Goal: Task Accomplishment & Management: Use online tool/utility

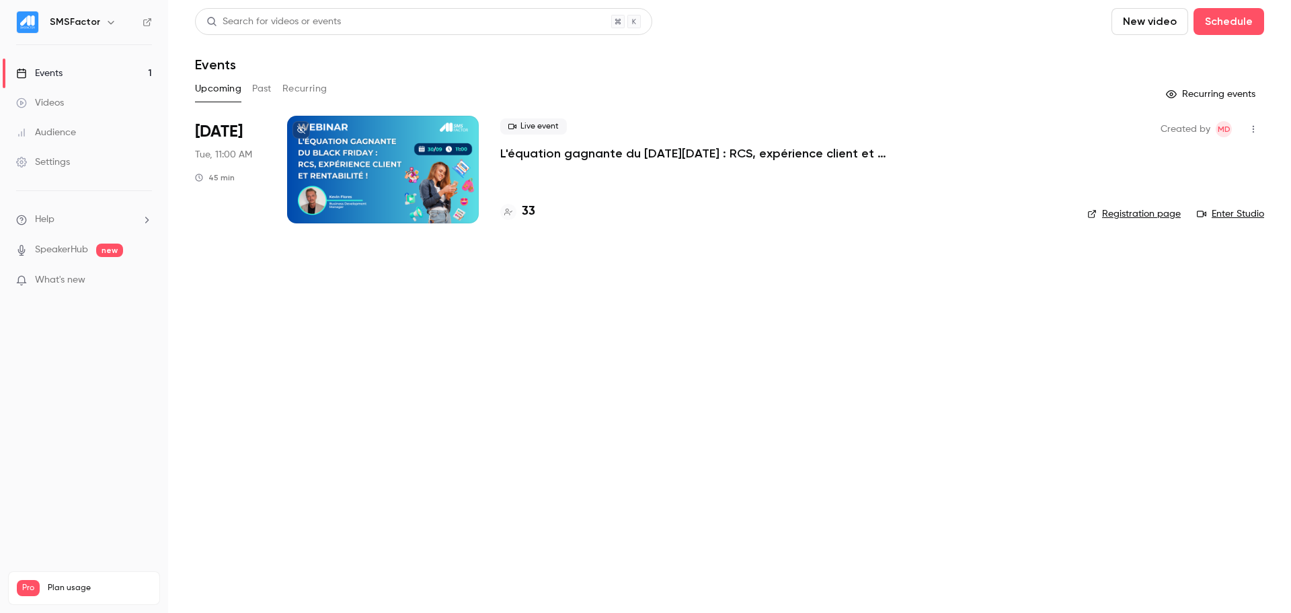
click at [543, 155] on p "L'équation gagnante du [DATE][DATE] : RCS, expérience client et rentabilité !" at bounding box center [702, 153] width 404 height 16
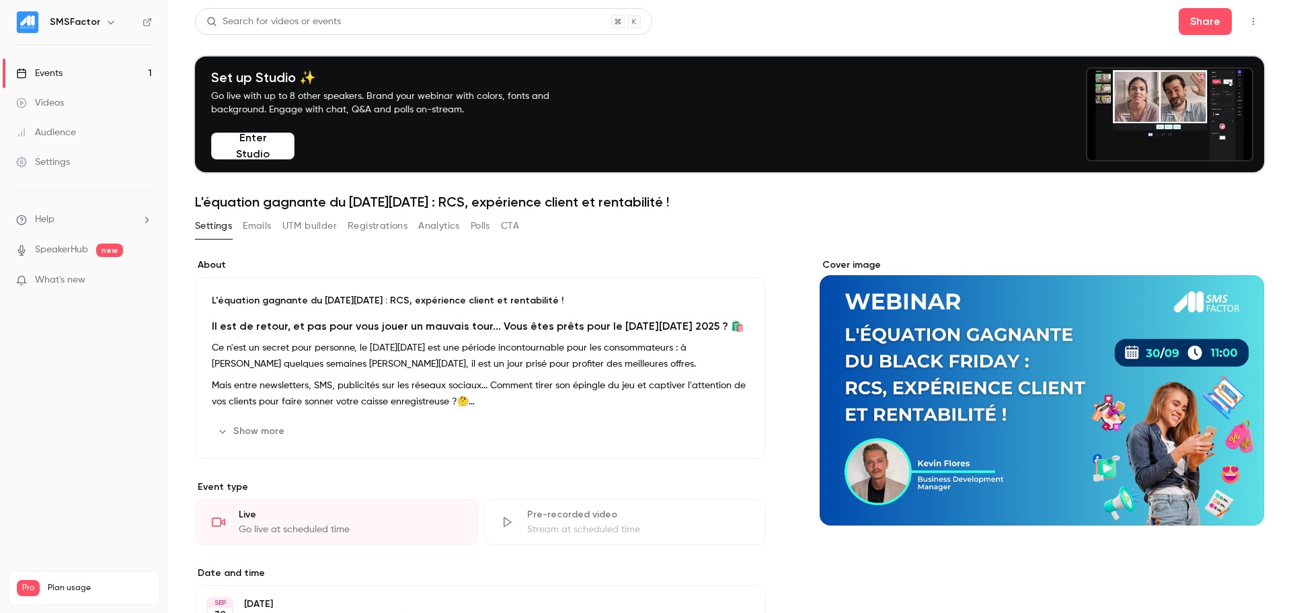
click at [379, 221] on button "Registrations" at bounding box center [378, 226] width 60 height 22
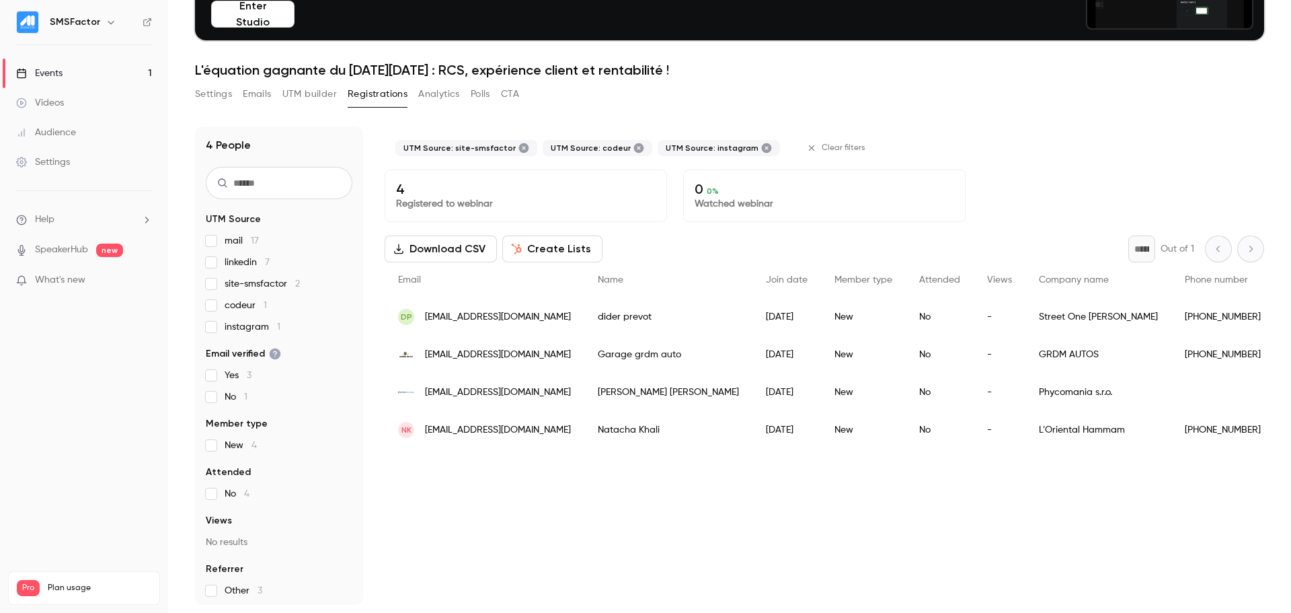
click at [210, 277] on label "site-smsfactor 2" at bounding box center [279, 283] width 147 height 13
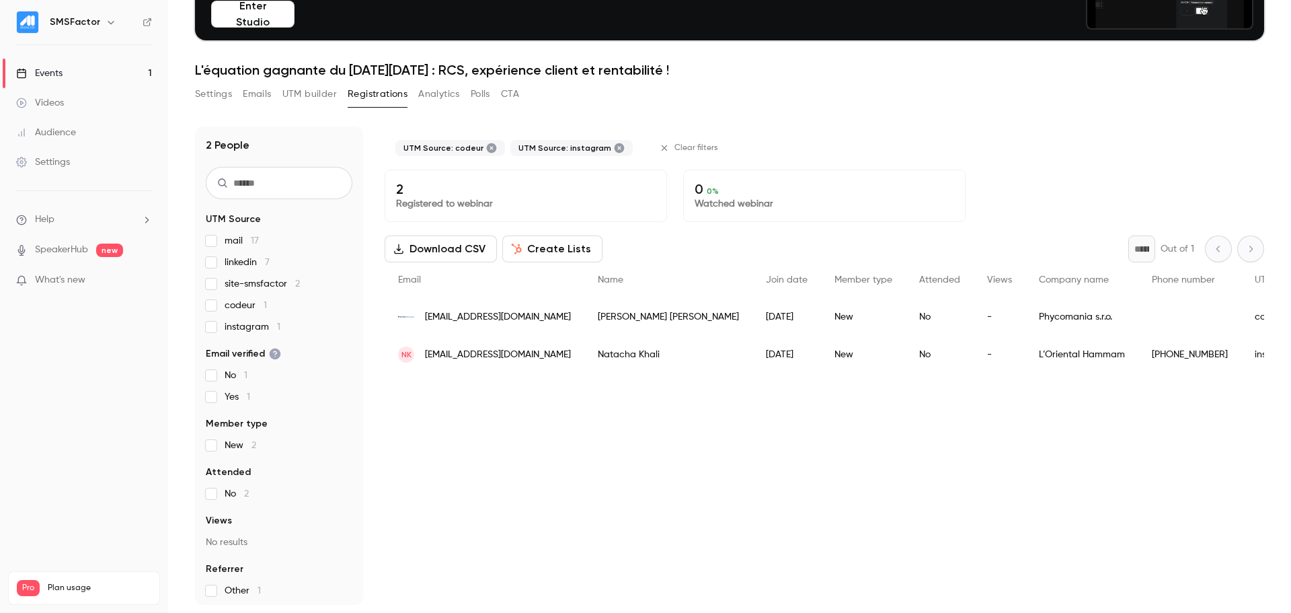
click at [212, 294] on div "mail 17 linkedin 7 site-smsfactor 2 codeur 1 instagram 1" at bounding box center [279, 284] width 147 height 100
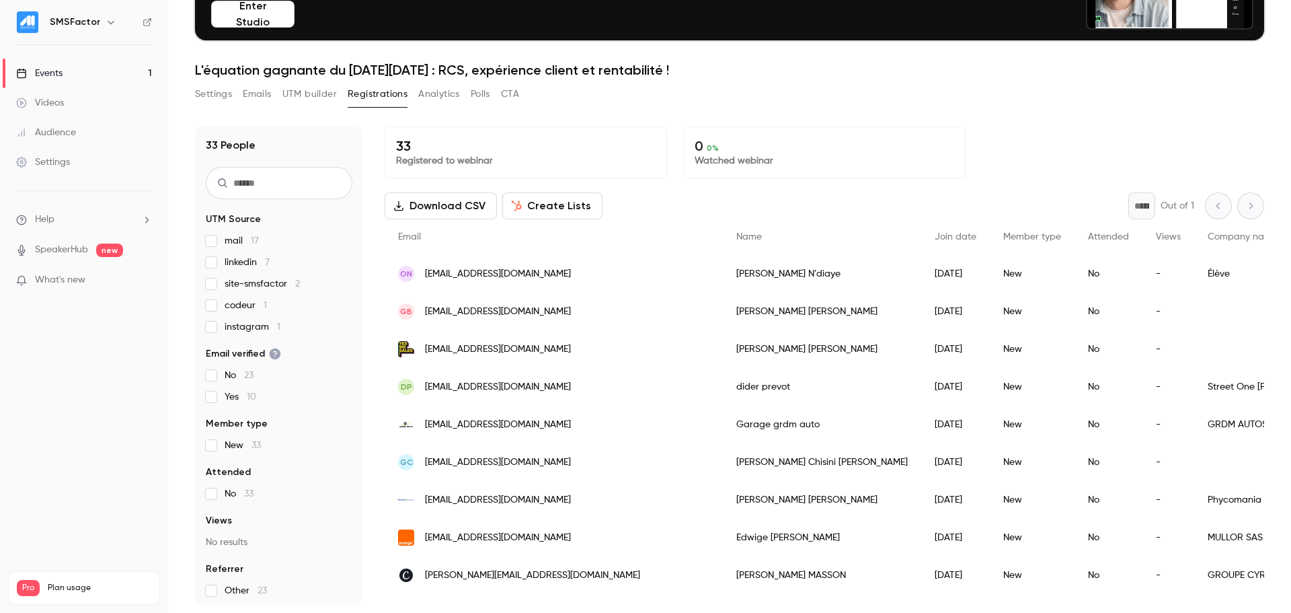
click at [443, 210] on button "Download CSV" at bounding box center [441, 205] width 112 height 27
